Goal: Navigation & Orientation: Understand site structure

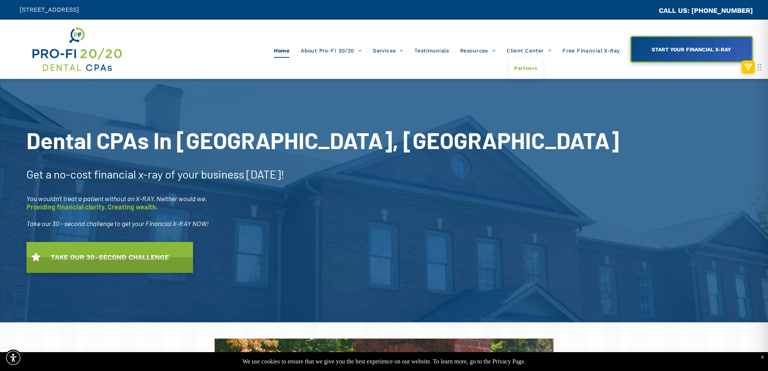
click at [526, 71] on span "Partners" at bounding box center [525, 68] width 23 height 10
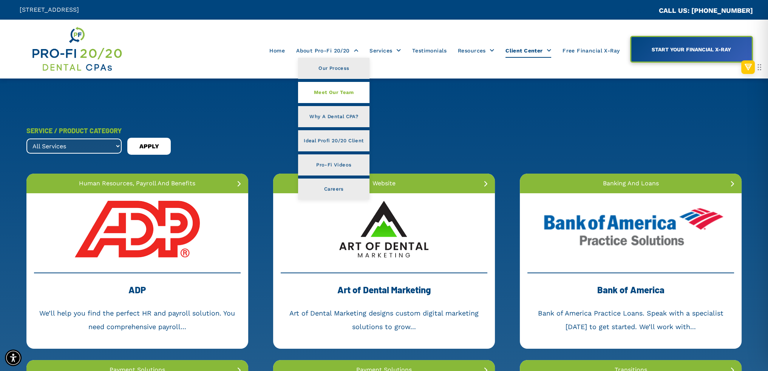
click at [333, 89] on span "Meet Our Team" at bounding box center [334, 93] width 40 height 10
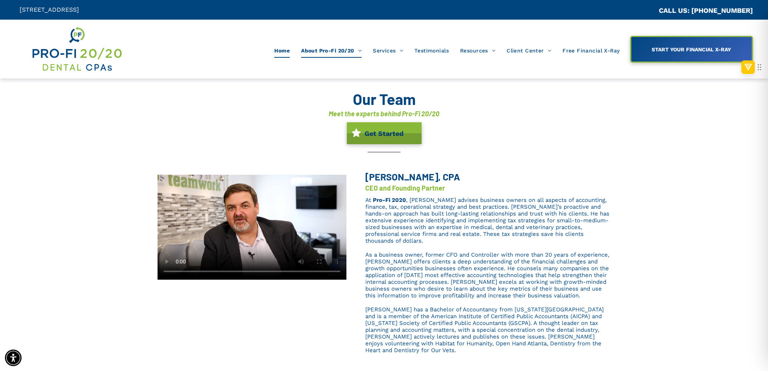
click at [283, 50] on span "Home" at bounding box center [281, 50] width 15 height 14
